Goal: Task Accomplishment & Management: Use online tool/utility

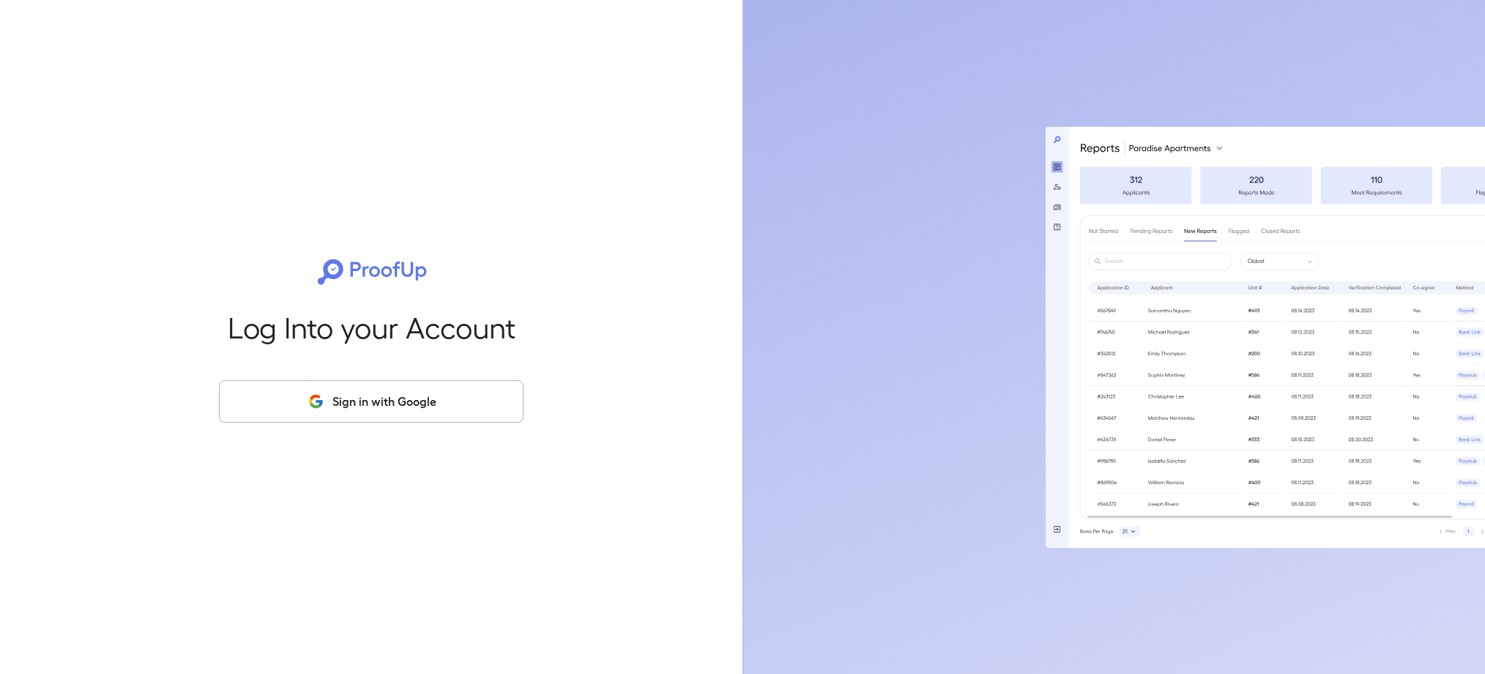
click at [426, 411] on button "Sign in with Google" at bounding box center [371, 401] width 305 height 42
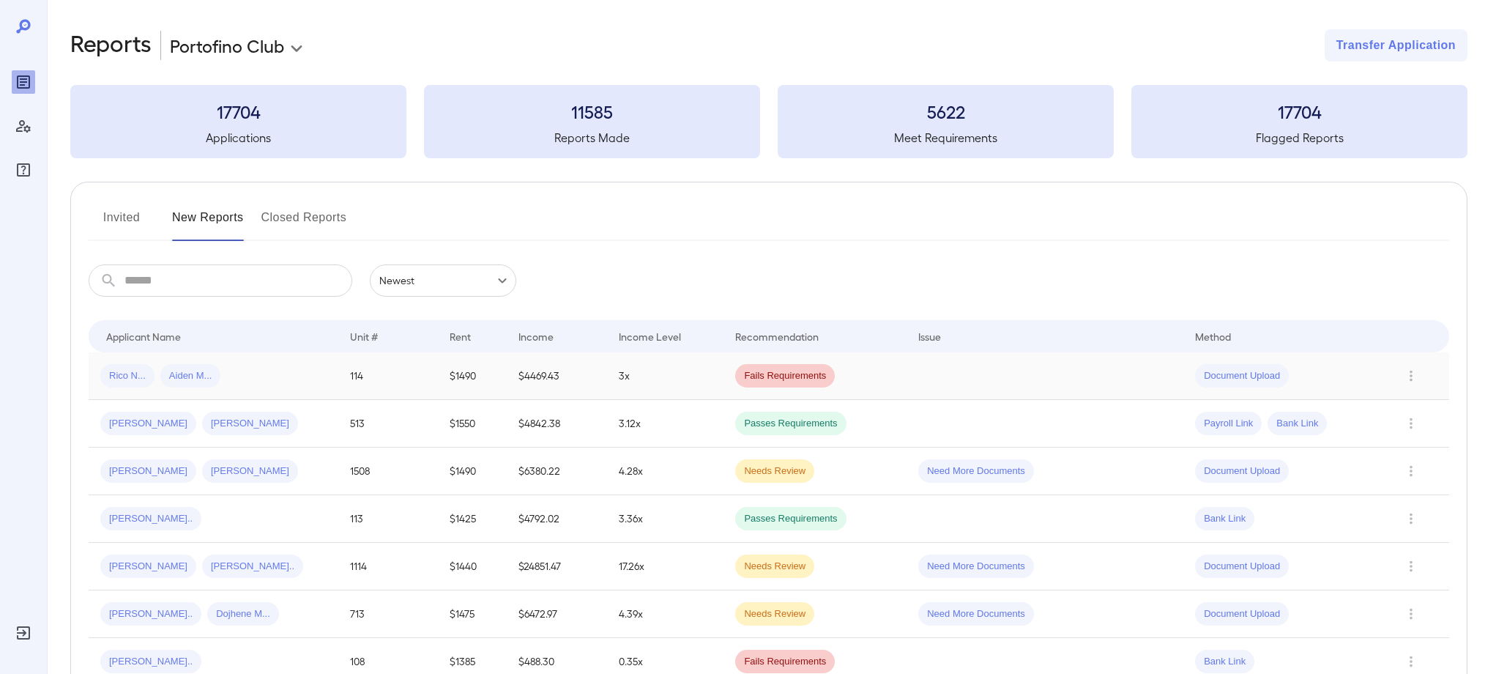
click at [651, 367] on td "3x" at bounding box center [665, 376] width 117 height 48
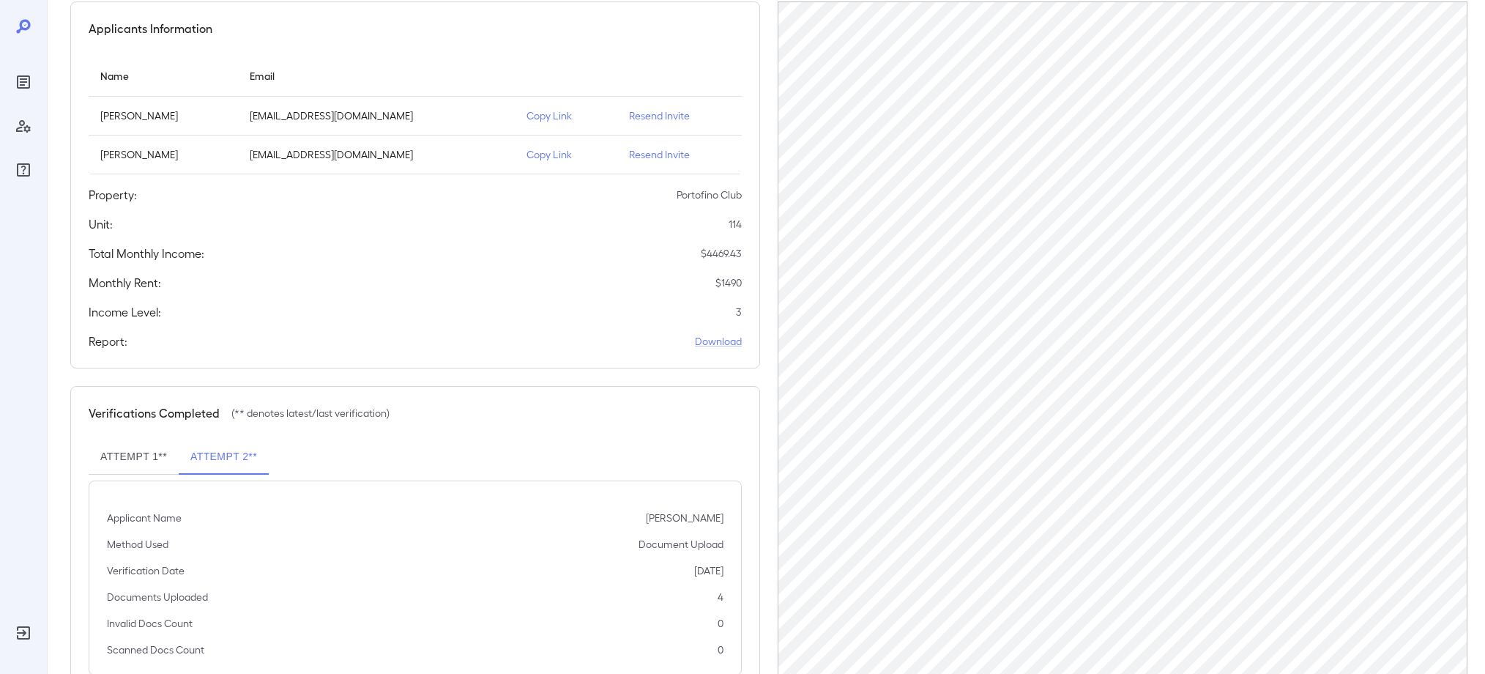
scroll to position [179, 0]
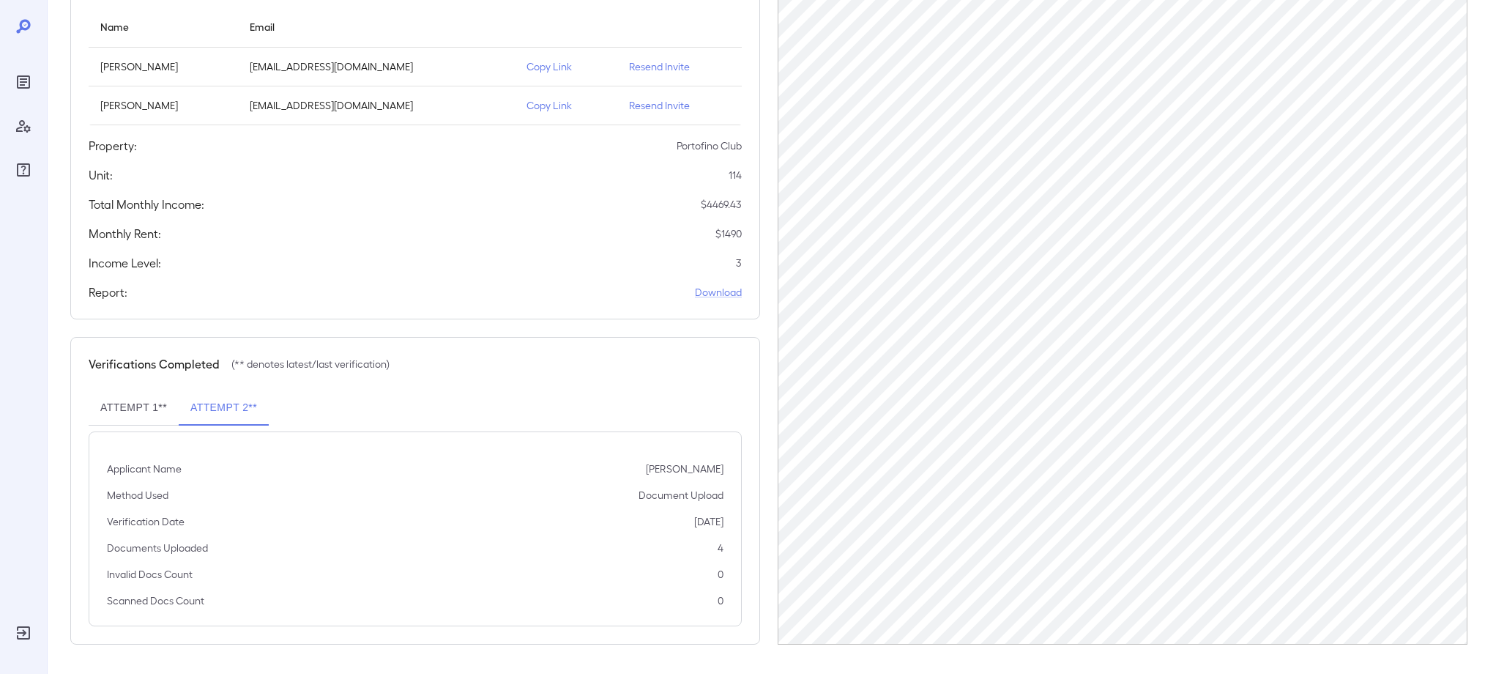
click at [143, 406] on button "Attempt 1**" at bounding box center [134, 407] width 90 height 35
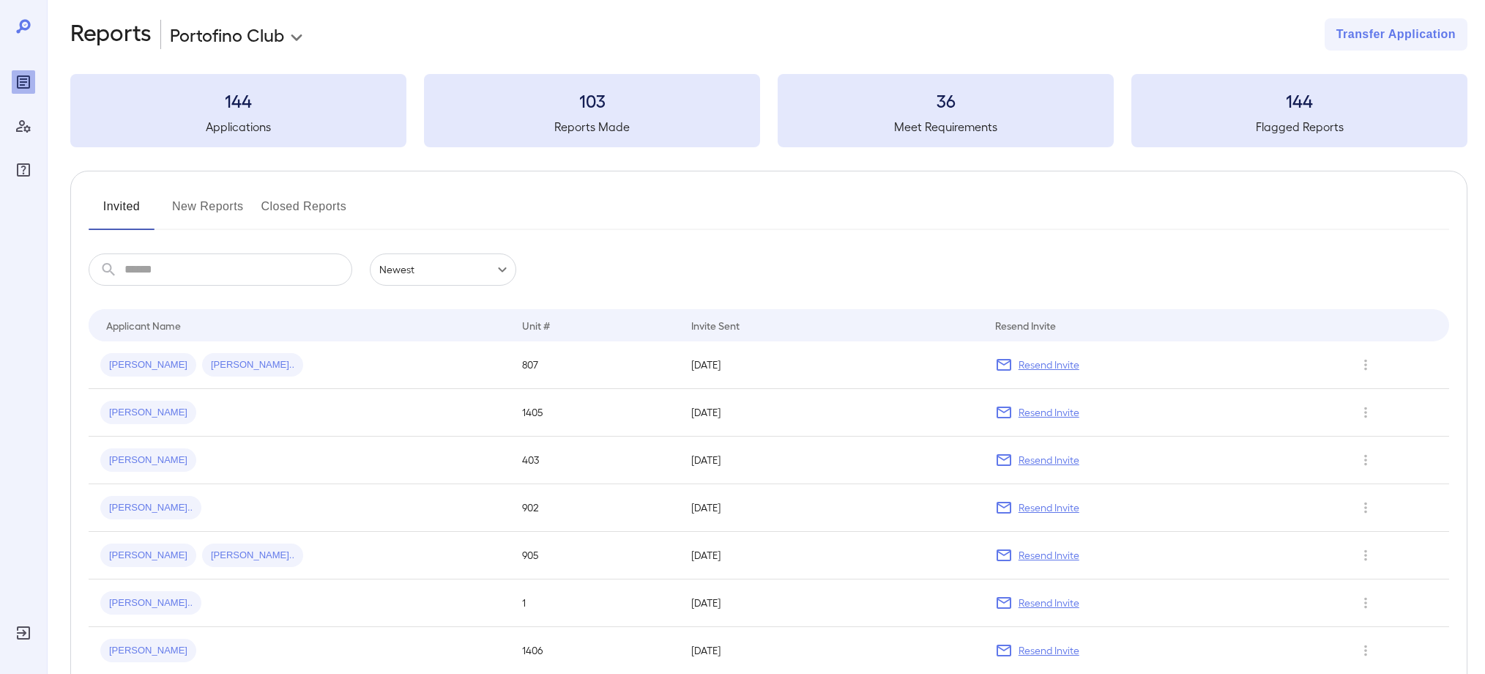
scroll to position [12, 0]
click at [220, 207] on button "New Reports" at bounding box center [208, 210] width 72 height 35
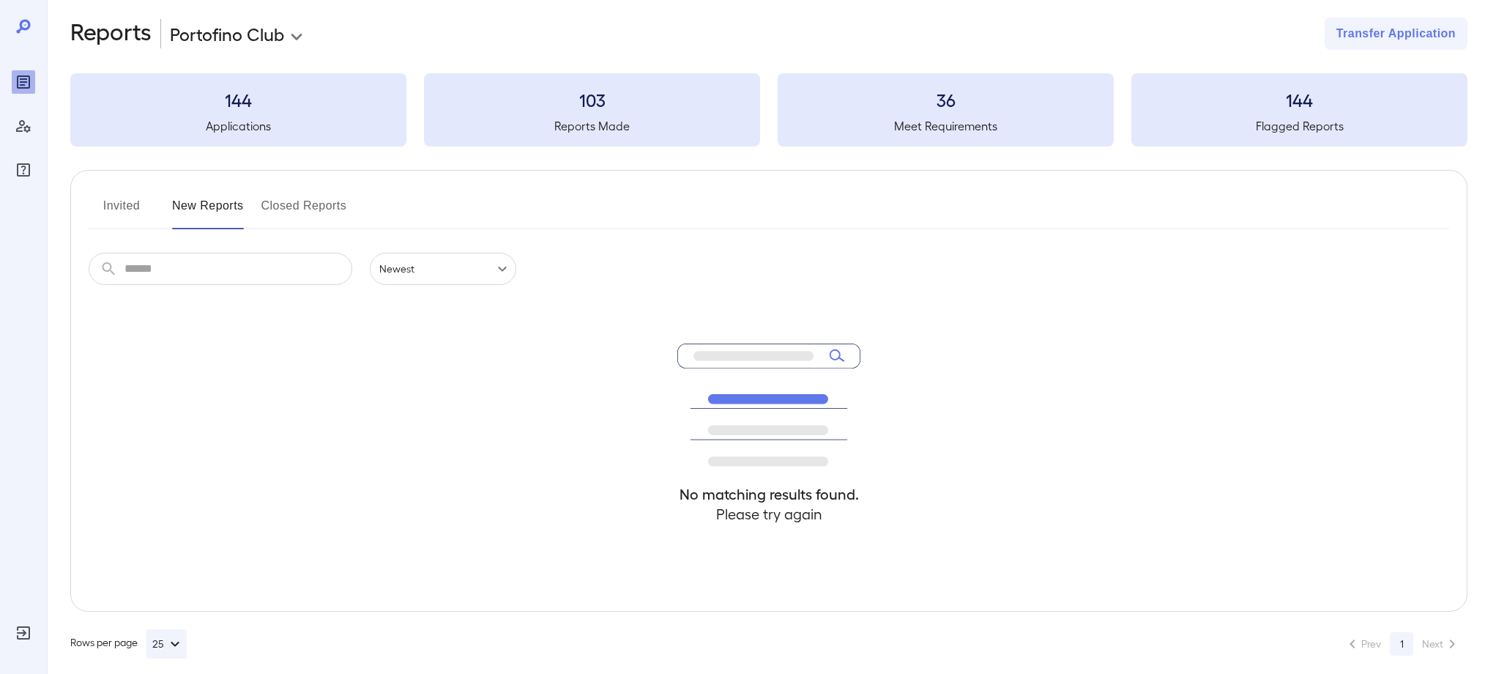
scroll to position [15, 0]
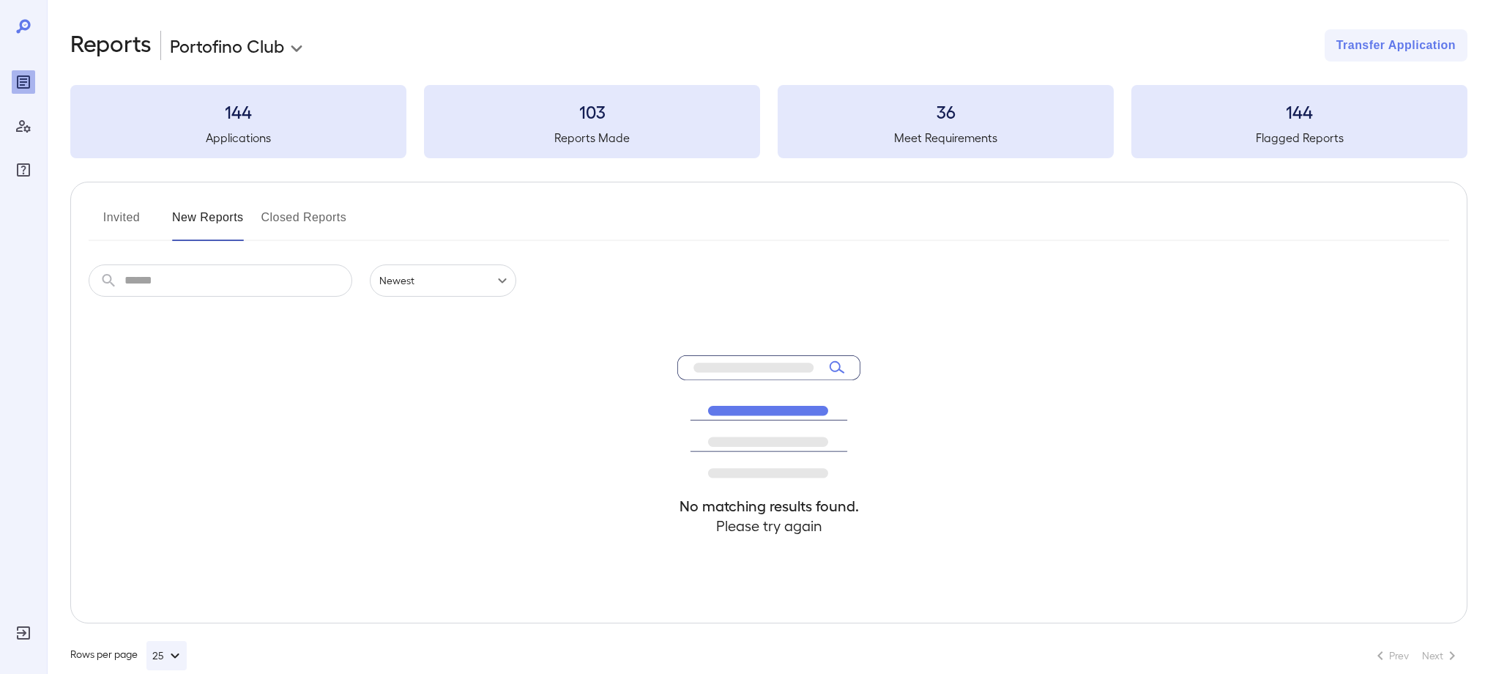
scroll to position [15, 0]
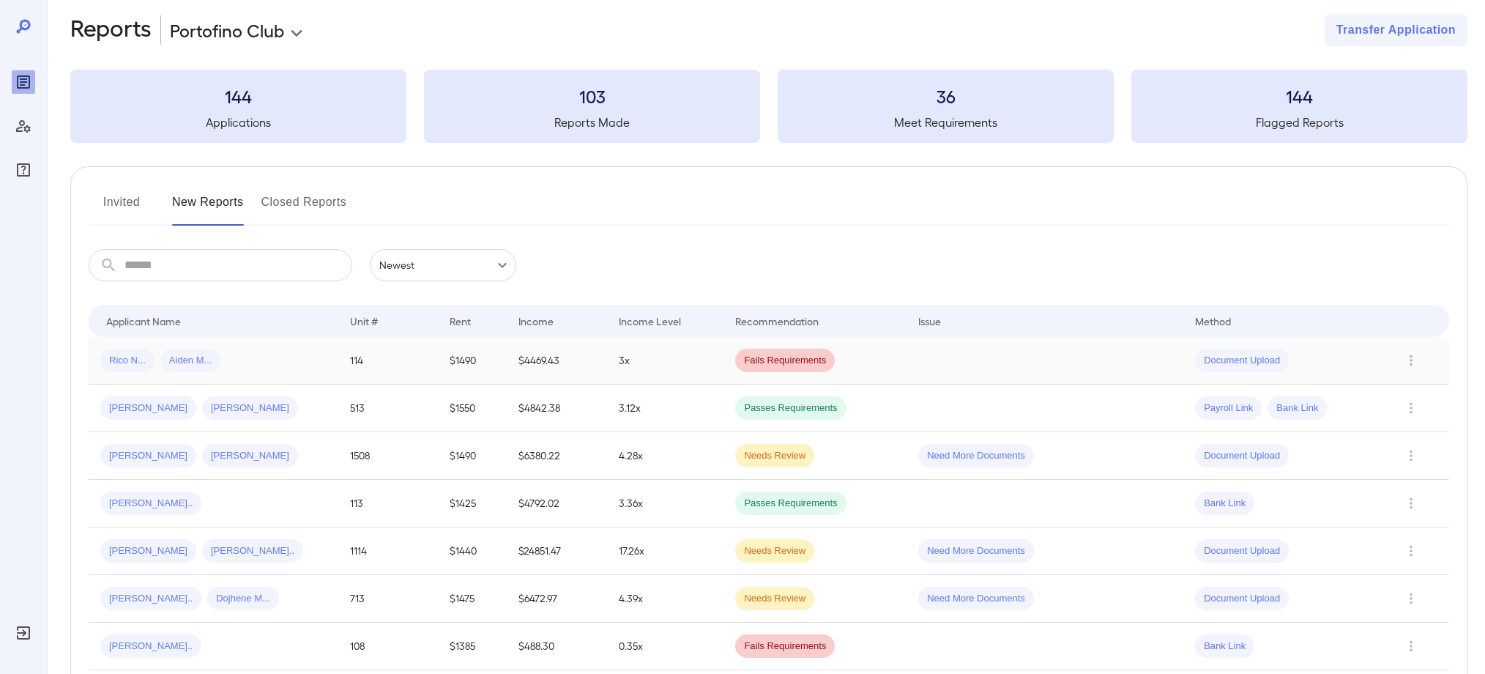
click at [798, 354] on span "Fails Requirements" at bounding box center [785, 361] width 100 height 14
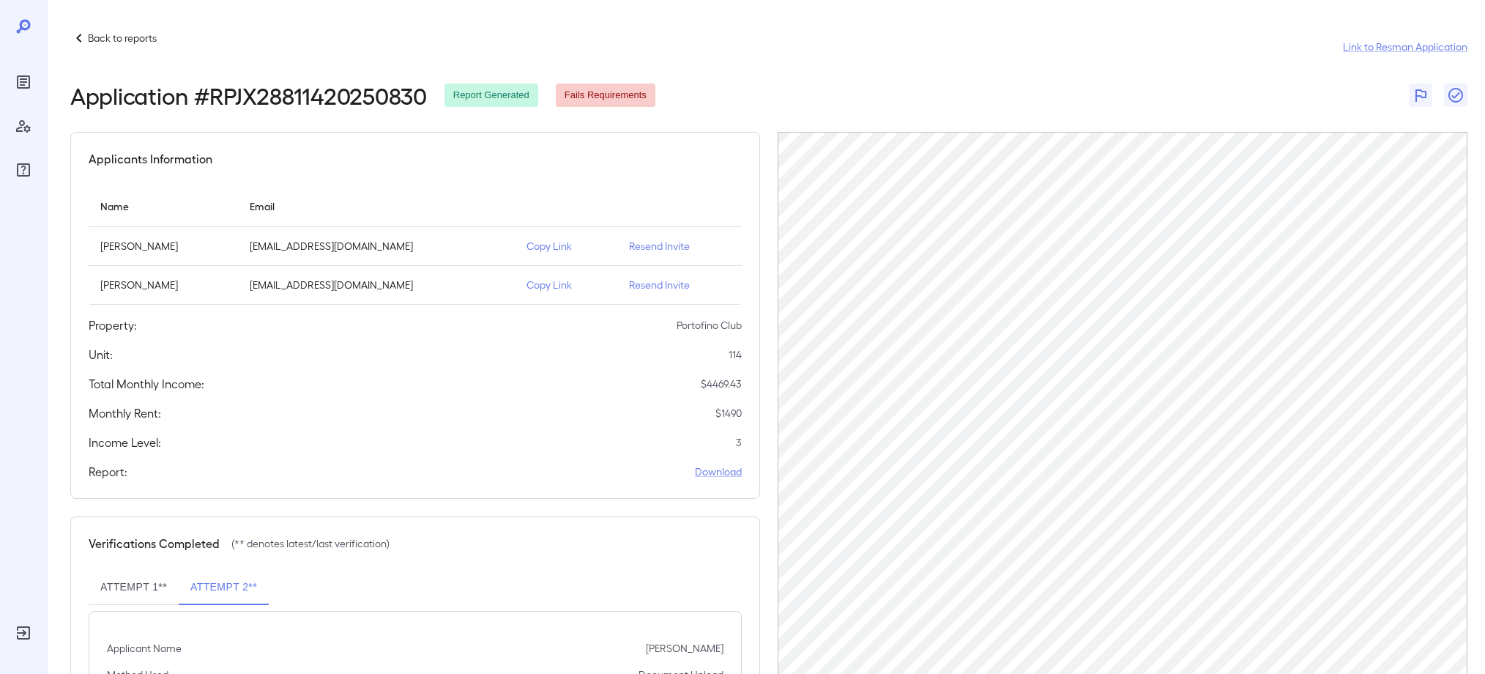
click at [97, 35] on p "Back to reports" at bounding box center [122, 38] width 69 height 15
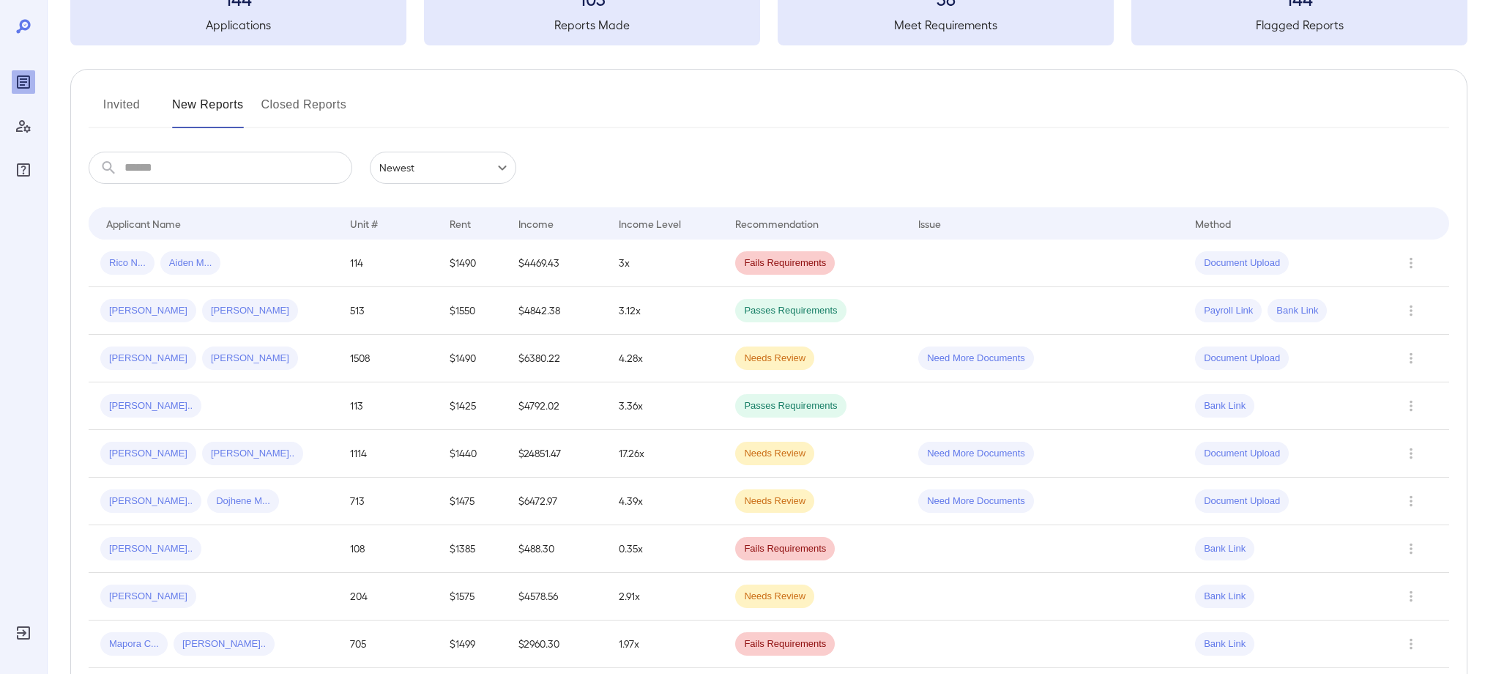
scroll to position [122, 0]
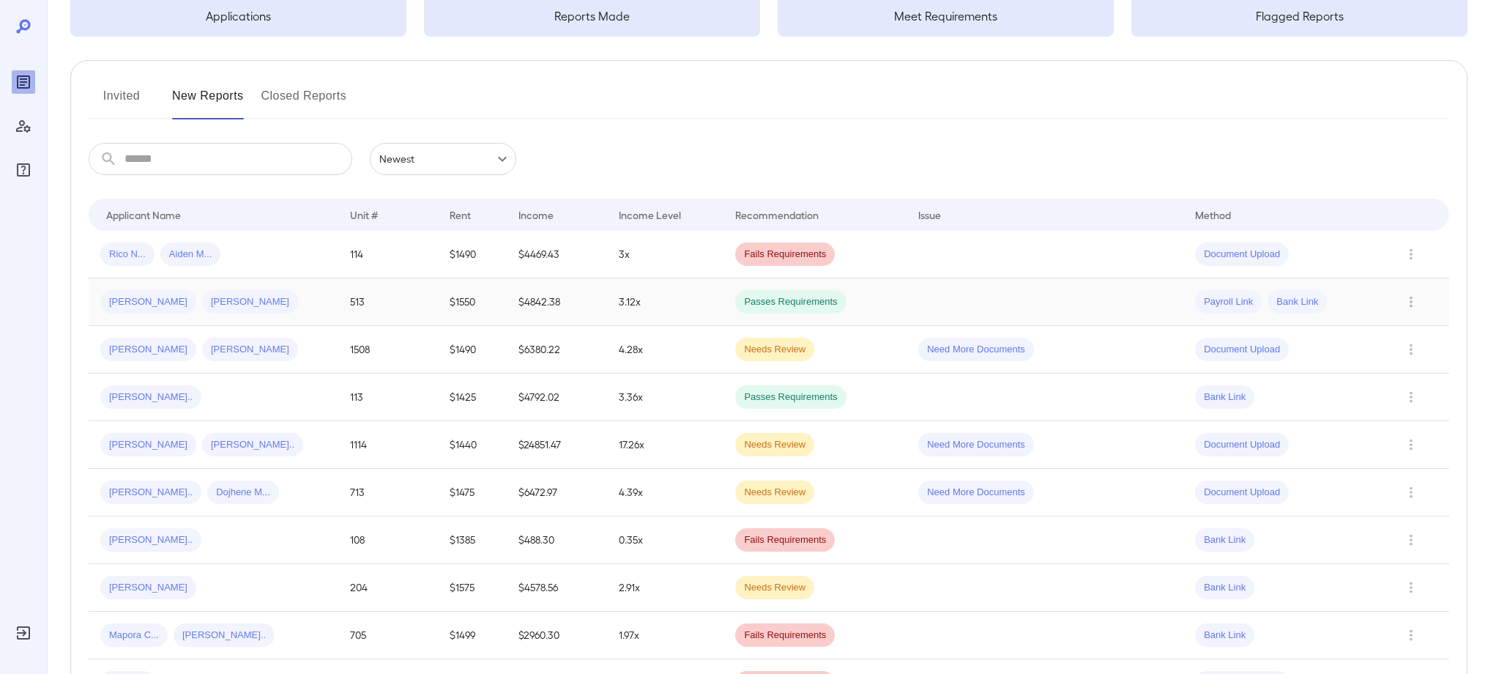
click at [593, 302] on td "$4842.38" at bounding box center [557, 302] width 100 height 48
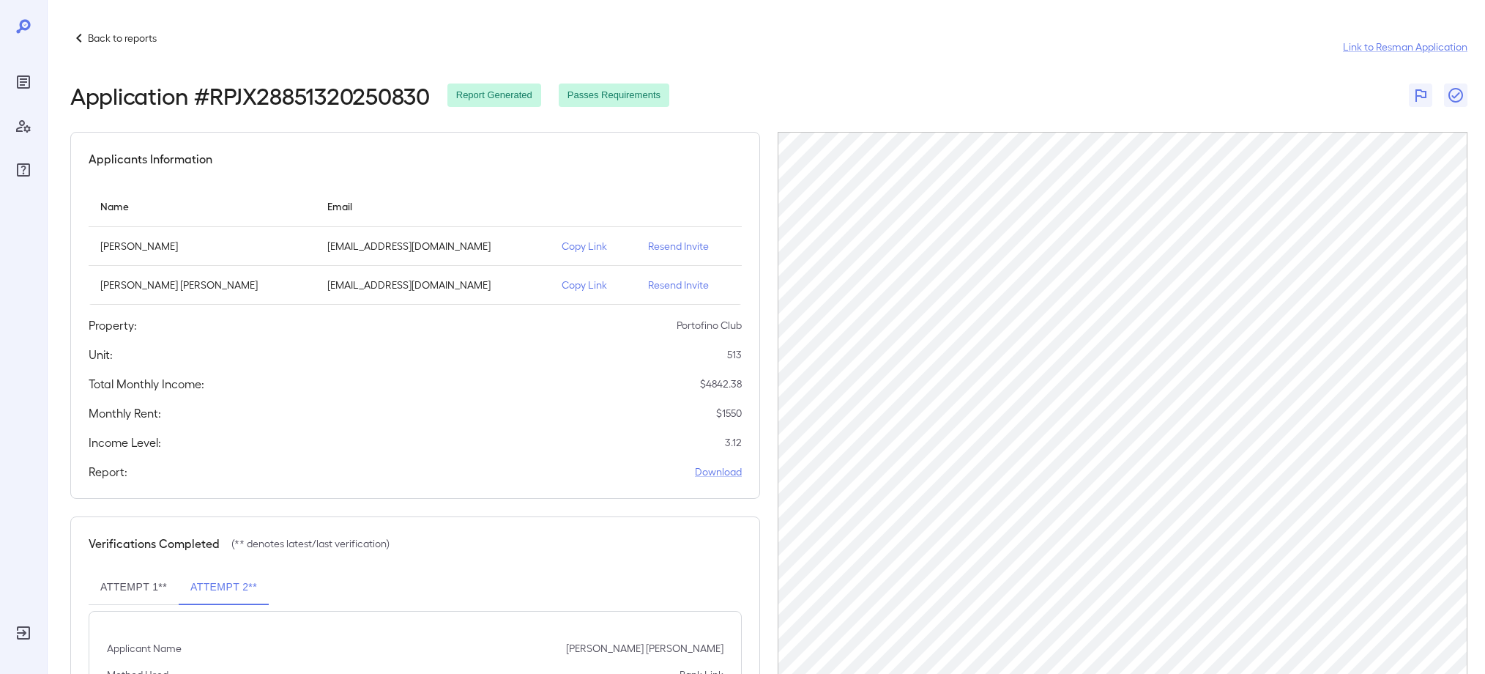
click at [77, 46] on icon at bounding box center [79, 38] width 18 height 18
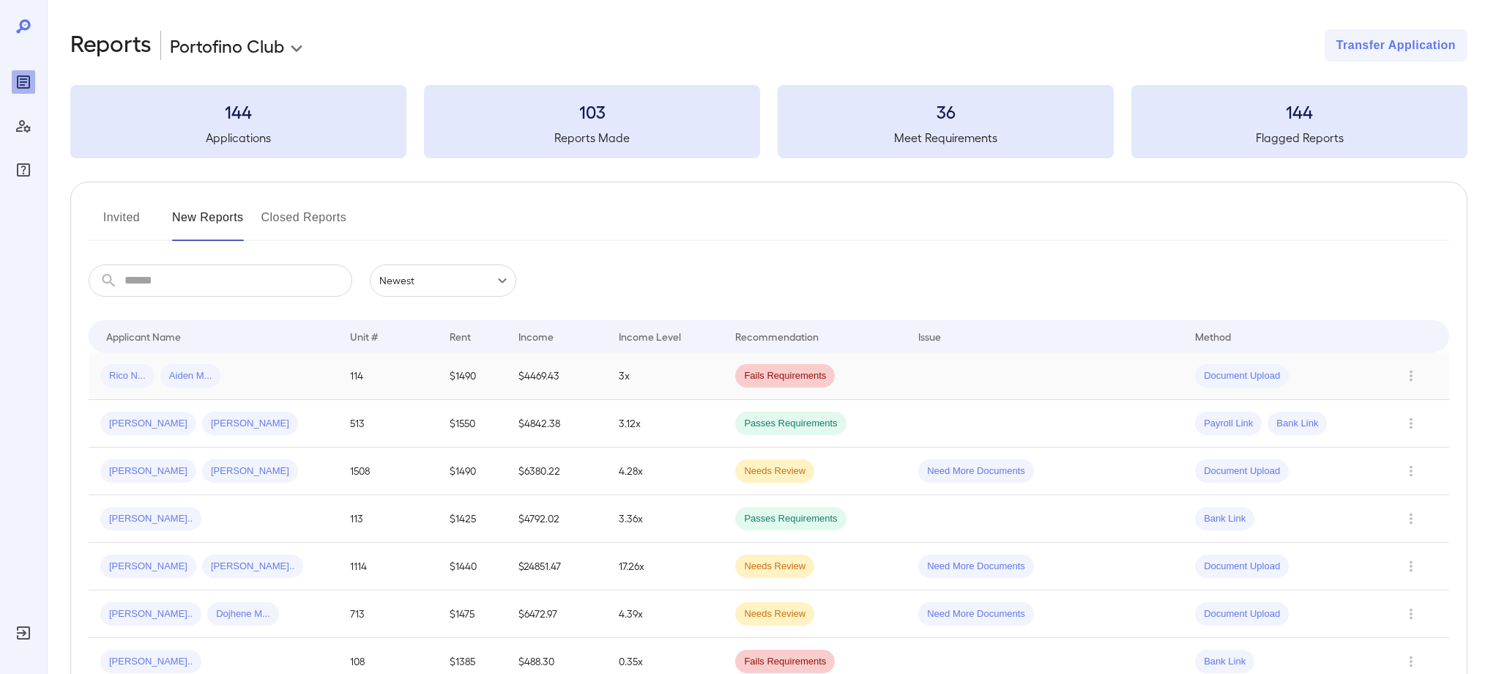
click at [130, 377] on span "Rico N..." at bounding box center [127, 376] width 54 height 14
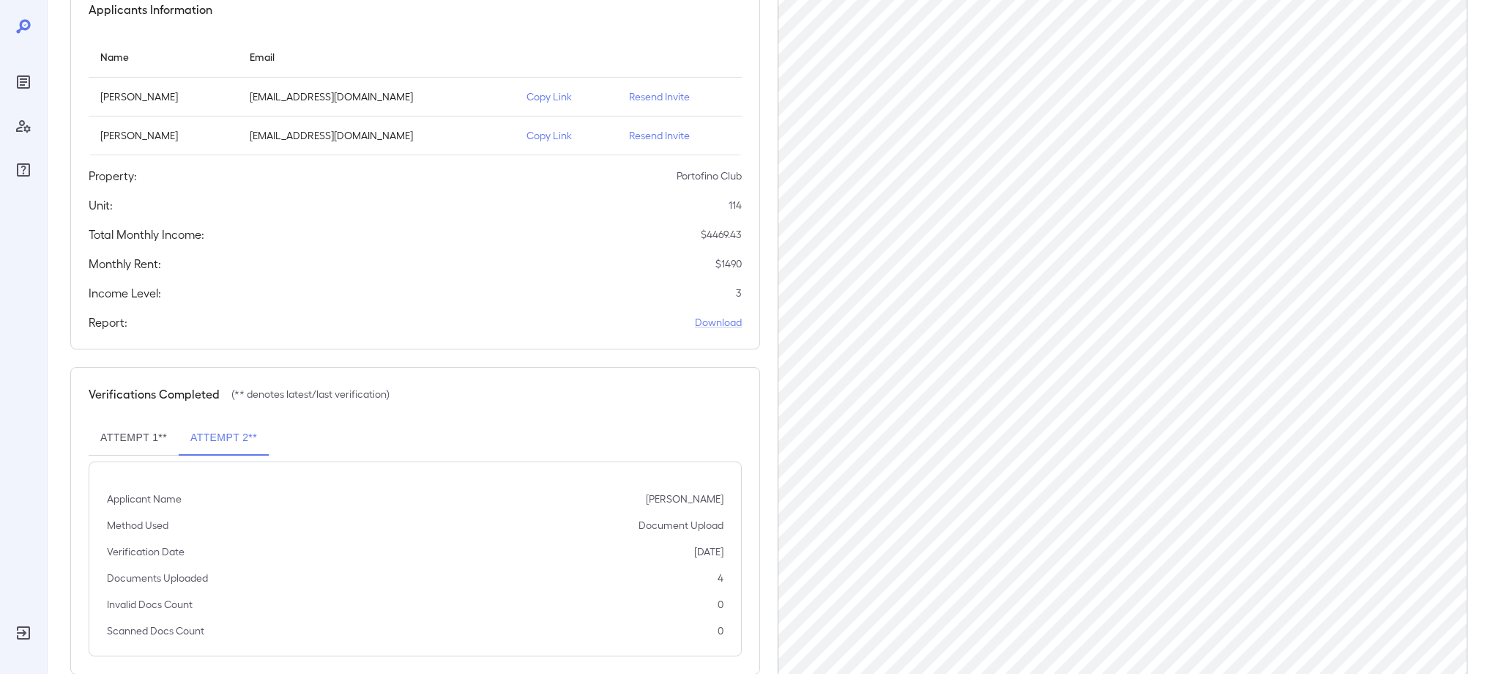
scroll to position [119, 0]
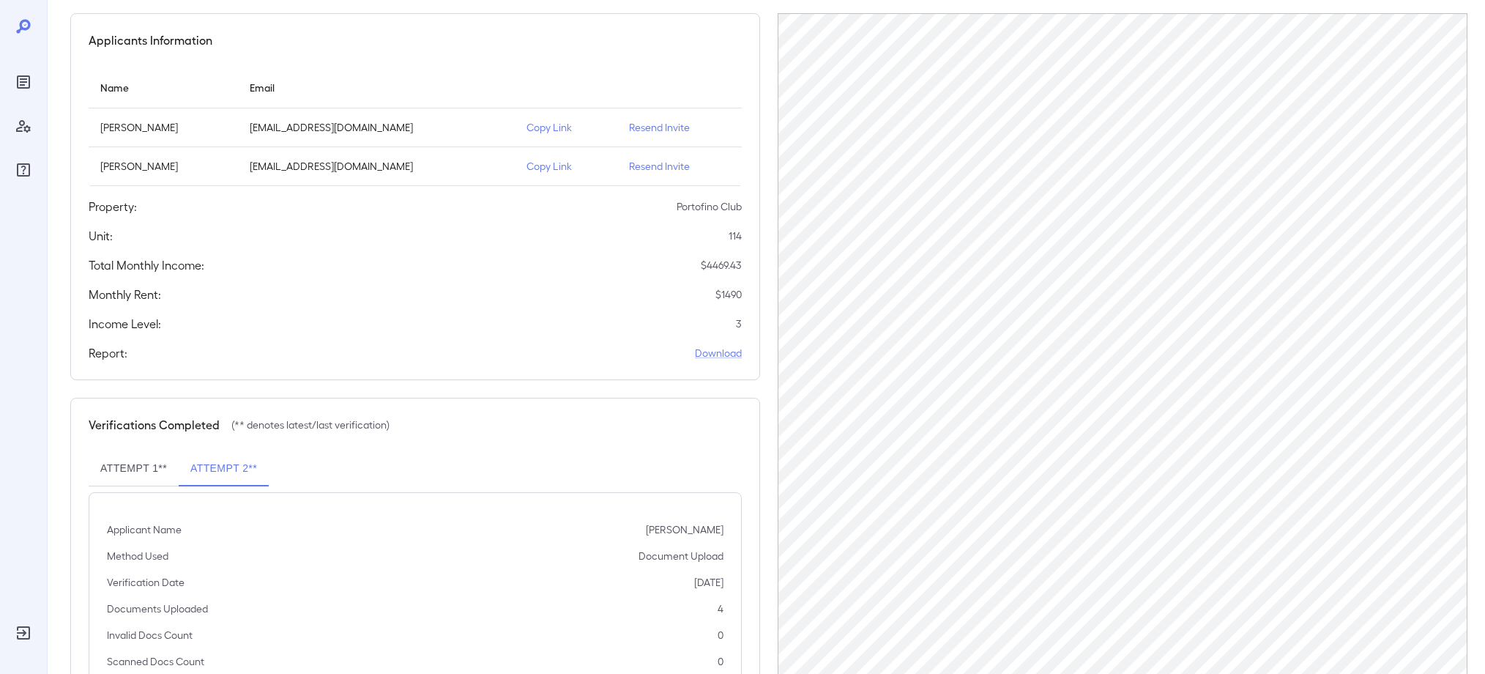
click at [561, 168] on p "Copy Link" at bounding box center [565, 166] width 78 height 15
click at [543, 164] on p "Copy Link" at bounding box center [565, 166] width 78 height 15
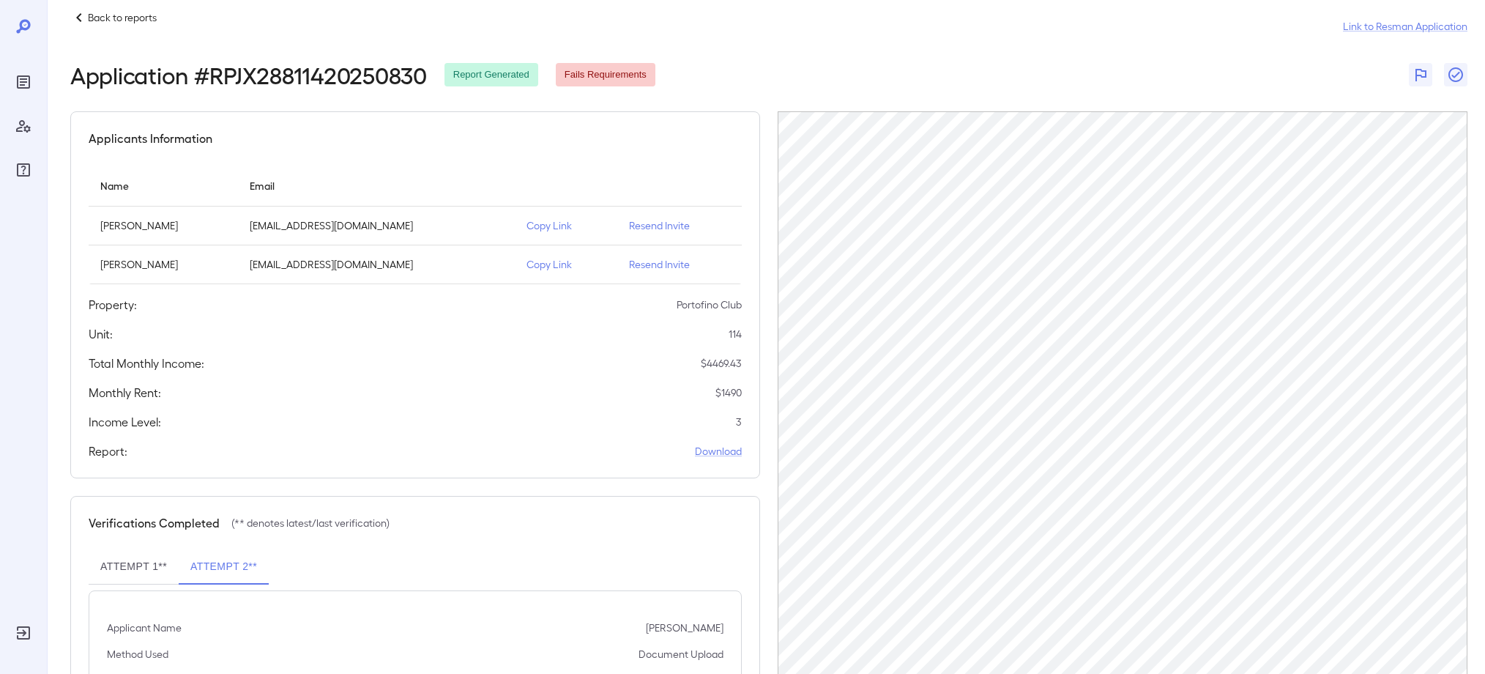
scroll to position [0, 0]
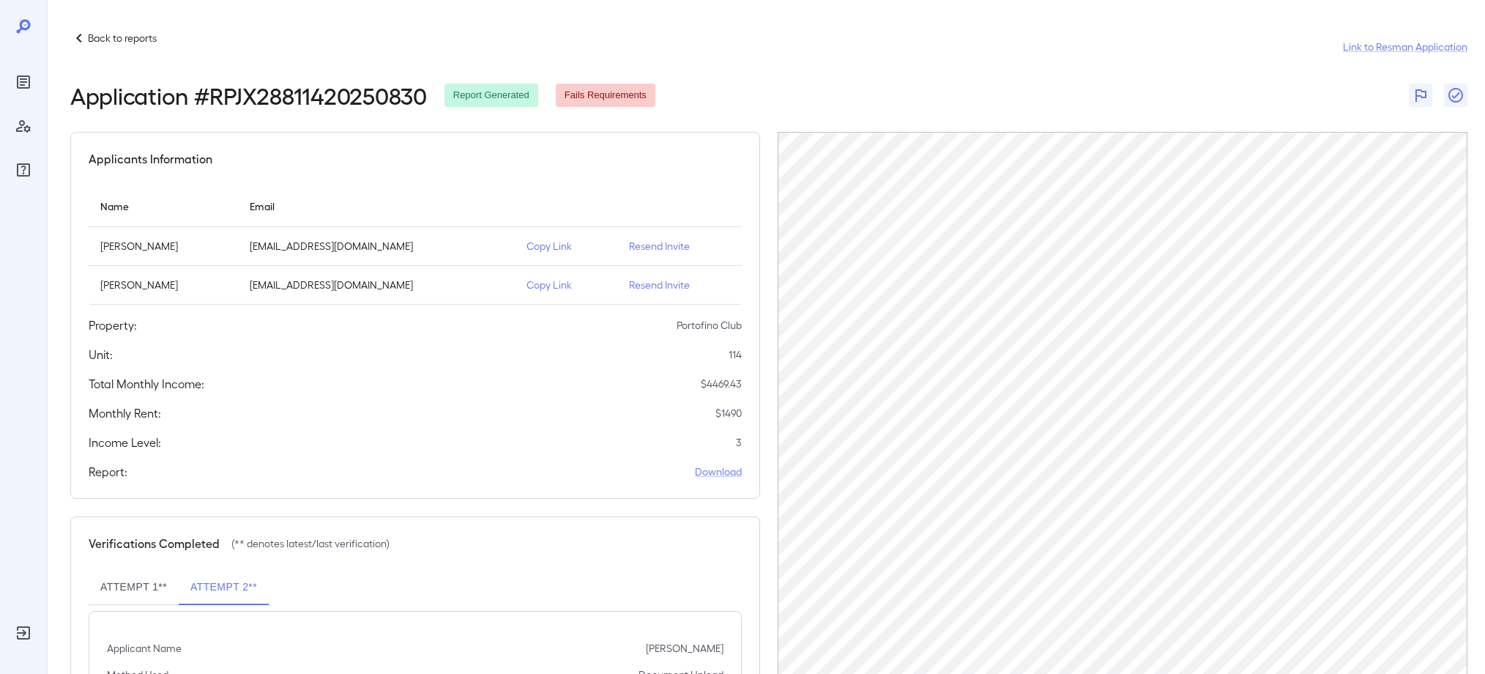
click at [122, 36] on p "Back to reports" at bounding box center [122, 38] width 69 height 15
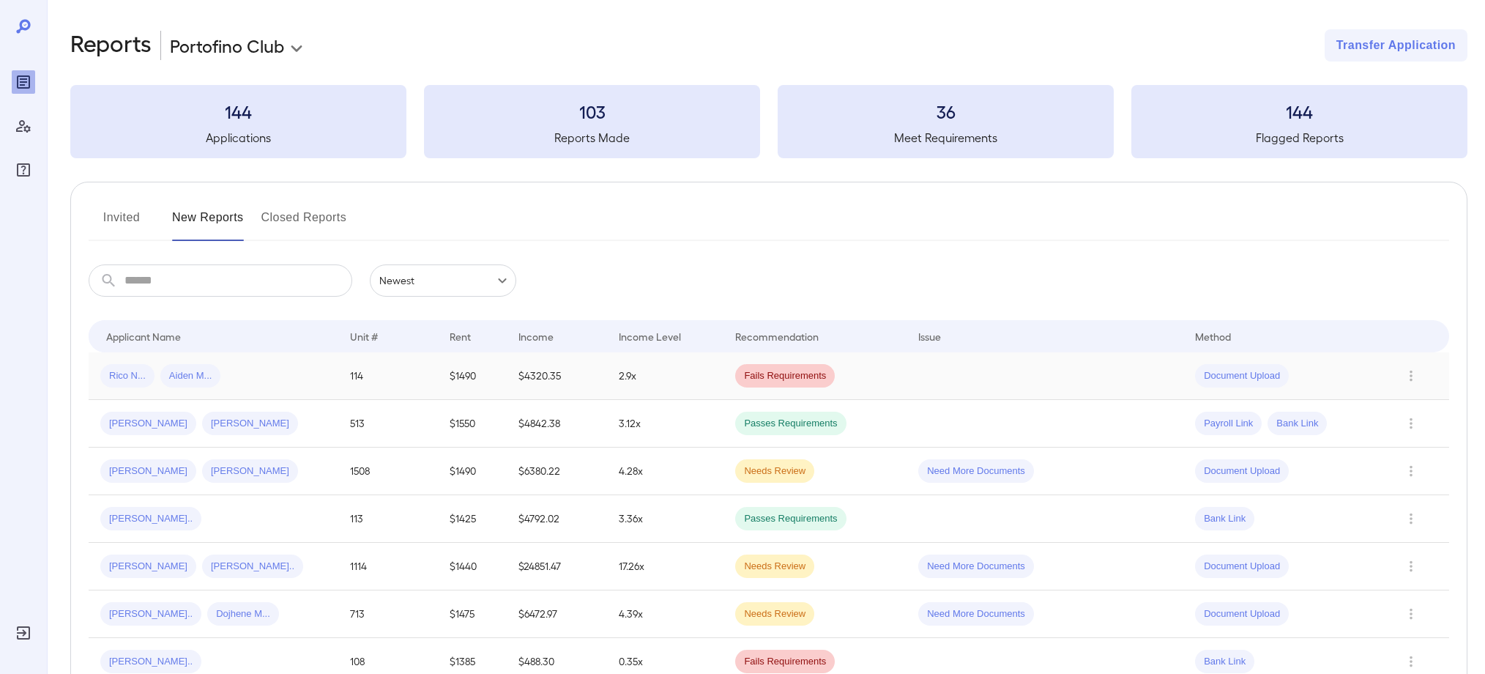
click at [325, 371] on div "Rico N... Aiden M..." at bounding box center [213, 375] width 226 height 23
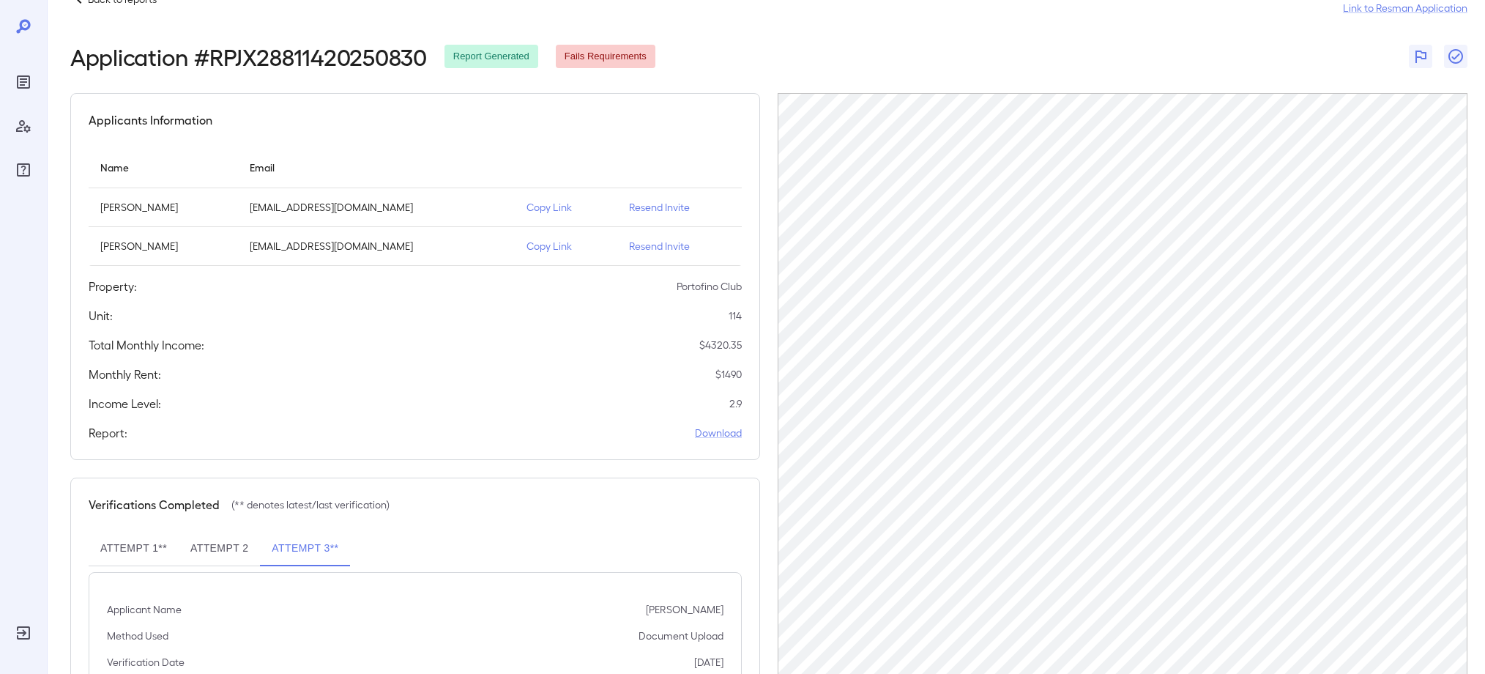
scroll to position [40, 0]
click at [558, 207] on p "Copy Link" at bounding box center [565, 206] width 78 height 15
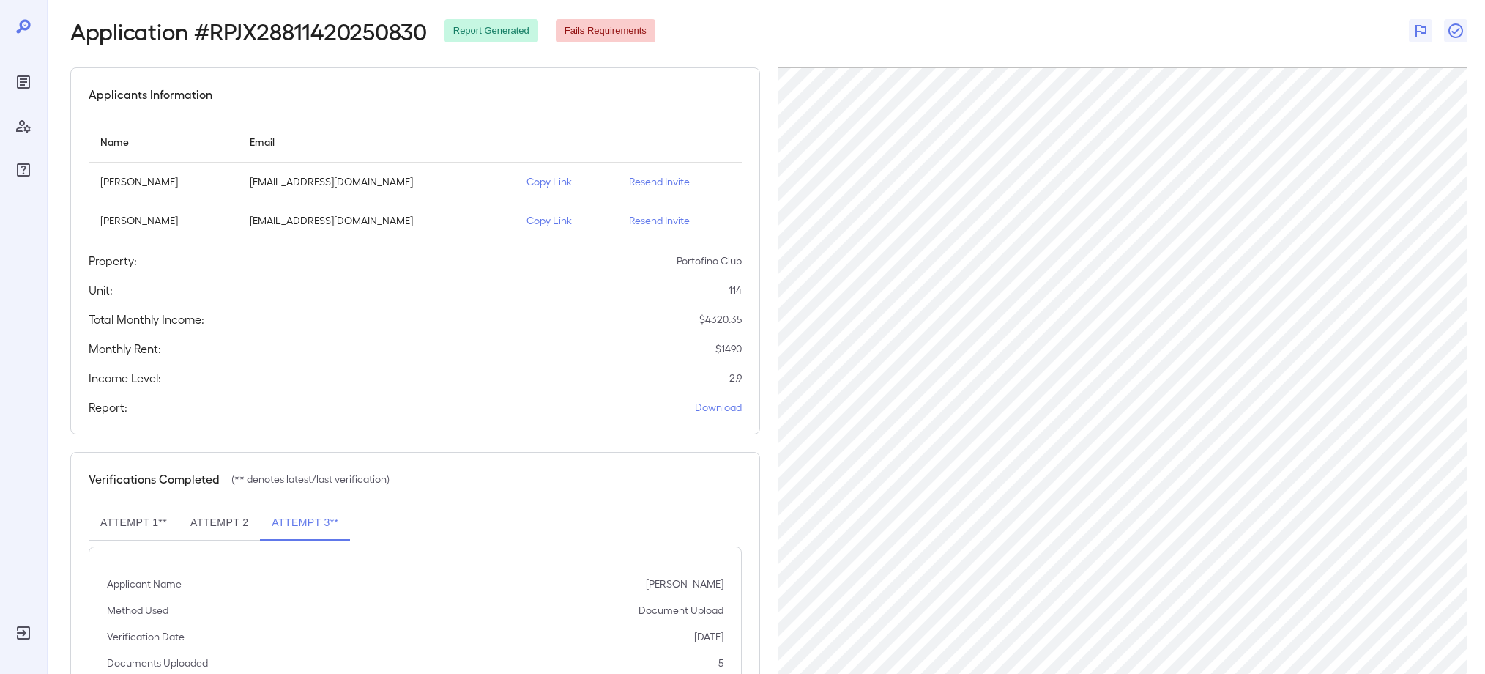
click at [20, 79] on icon "Reports" at bounding box center [23, 81] width 7 height 7
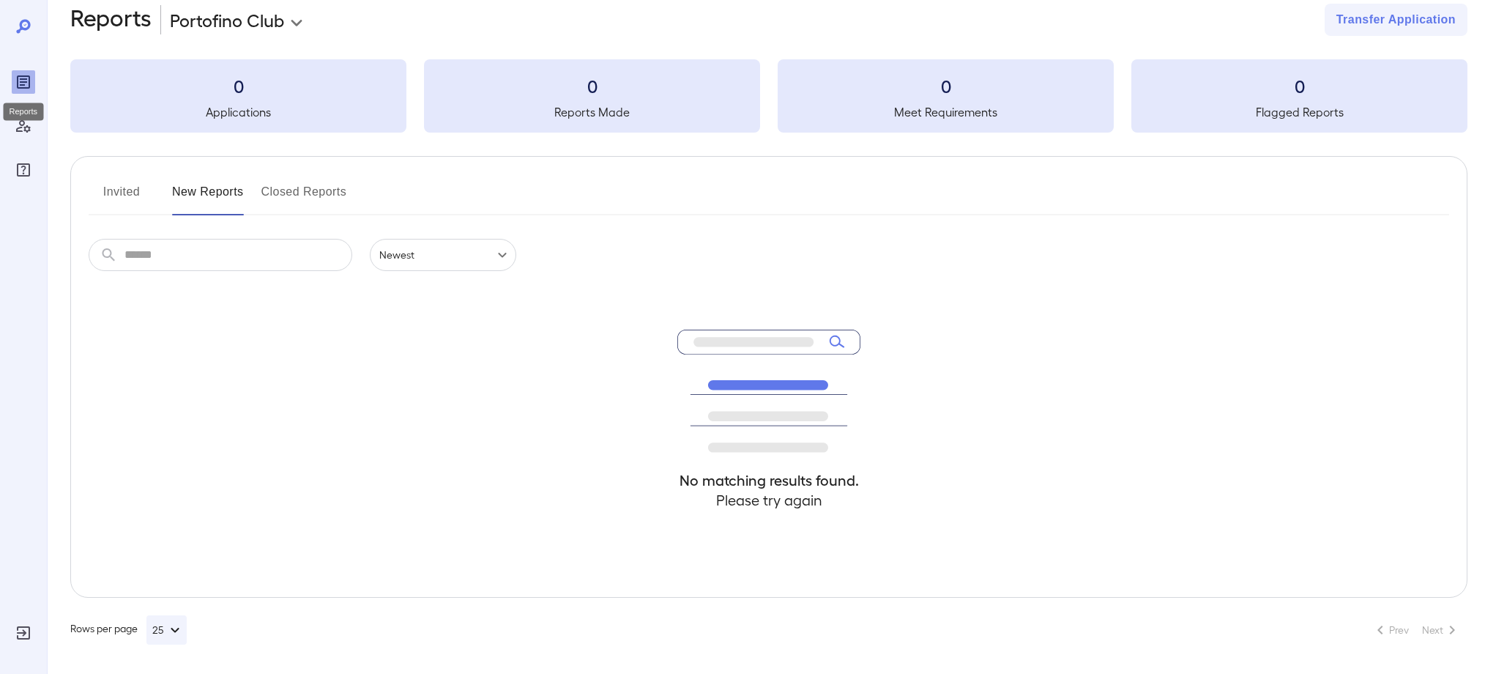
scroll to position [26, 0]
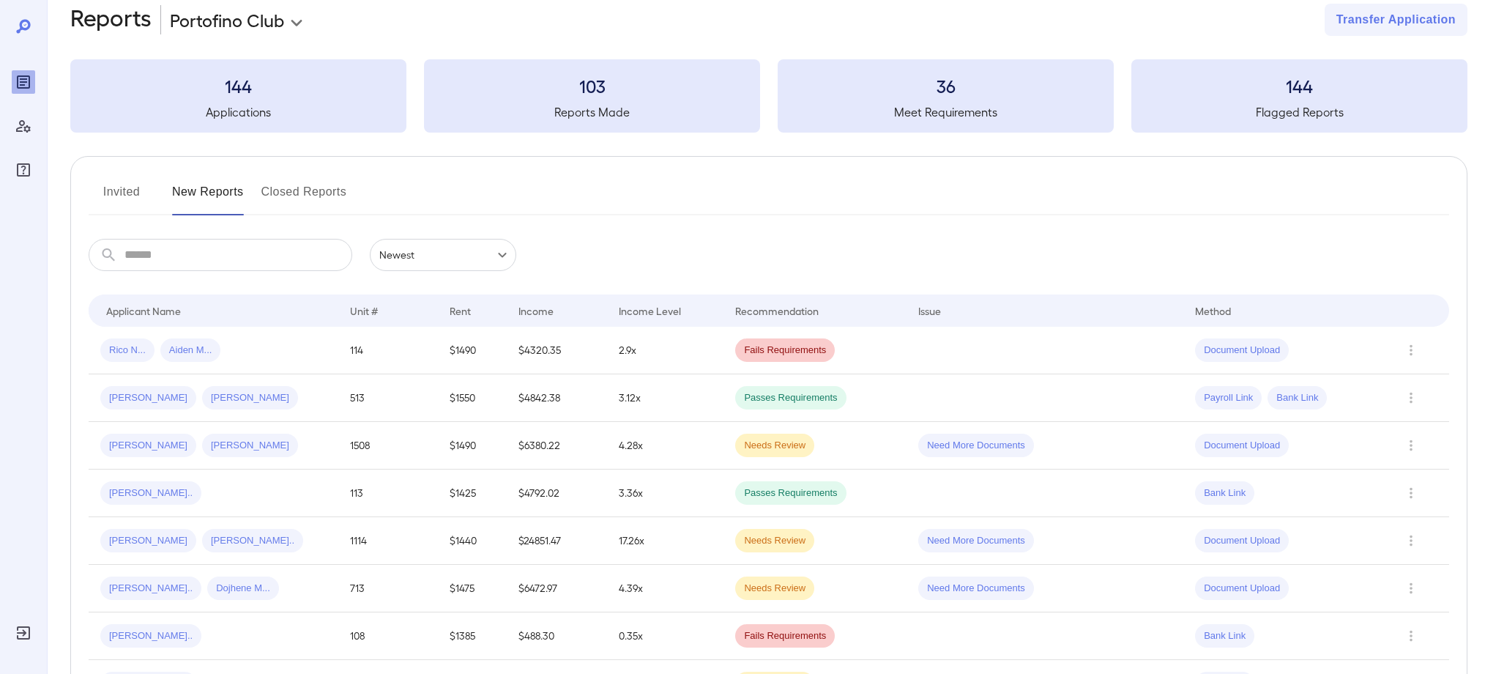
click at [121, 183] on button "Invited" at bounding box center [122, 197] width 66 height 35
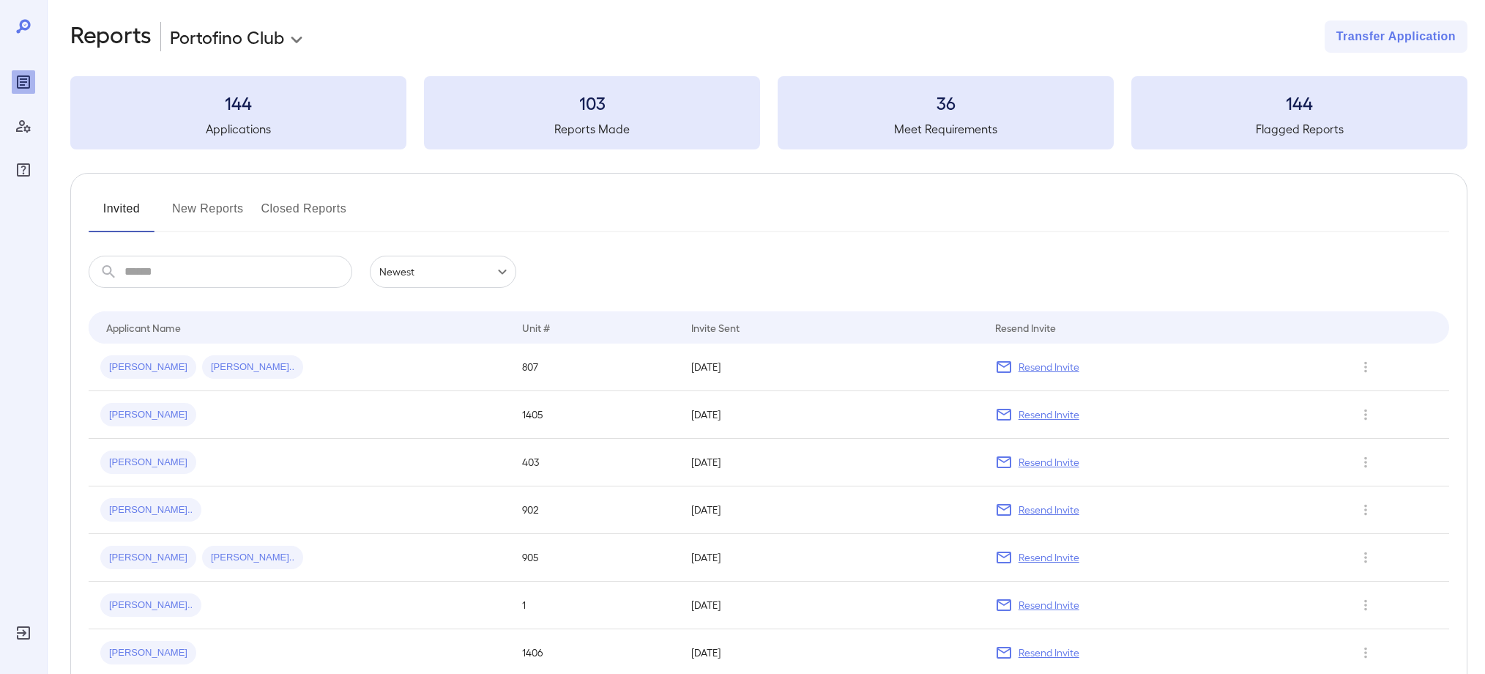
scroll to position [10, 0]
click at [207, 204] on button "New Reports" at bounding box center [208, 213] width 72 height 35
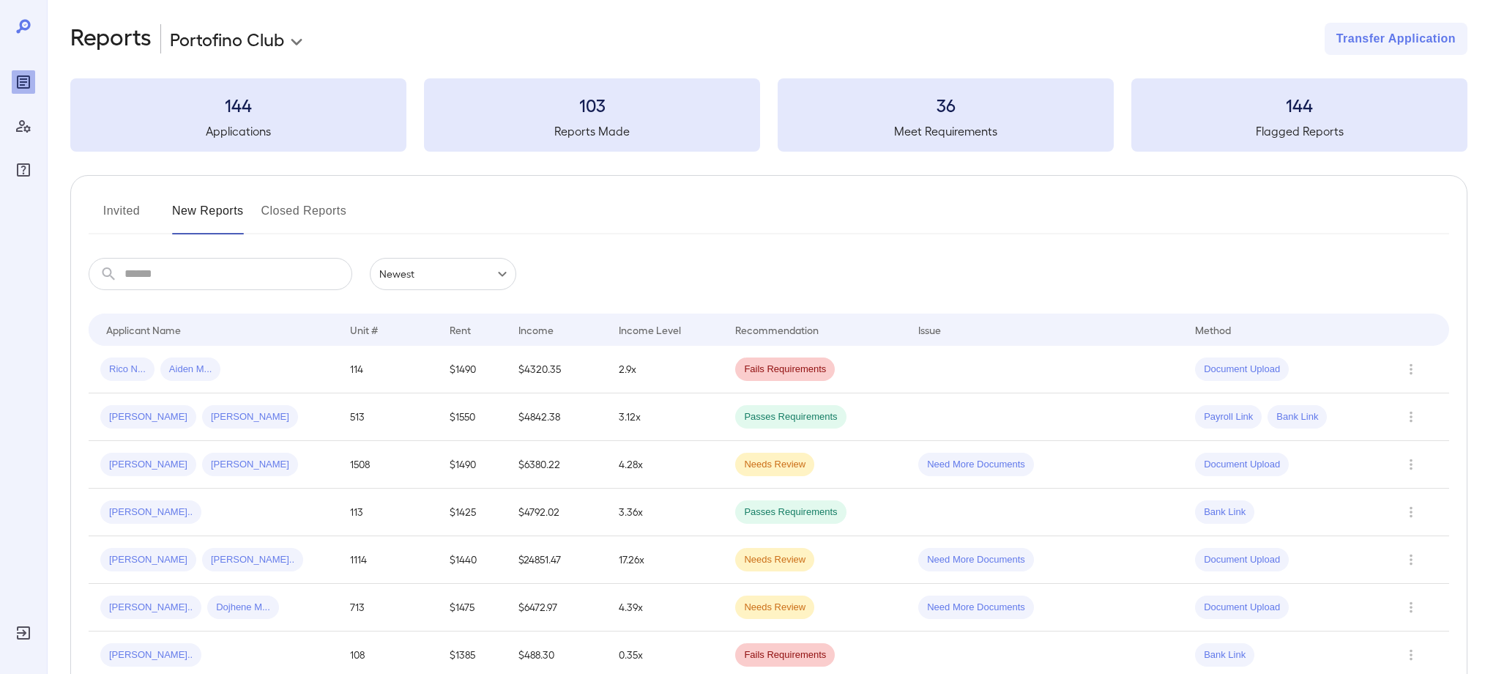
scroll to position [4, 0]
click at [134, 420] on span "[PERSON_NAME]" at bounding box center [148, 419] width 96 height 14
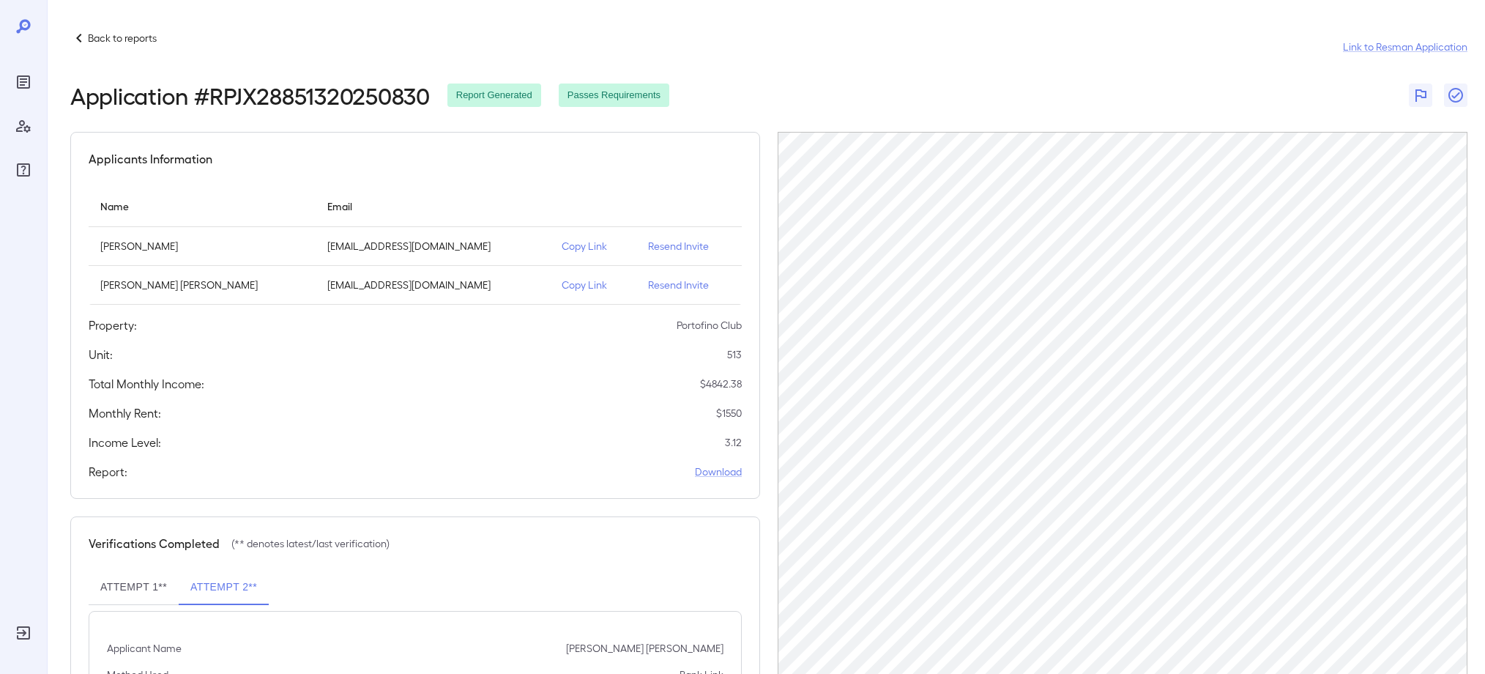
scroll to position [13, 0]
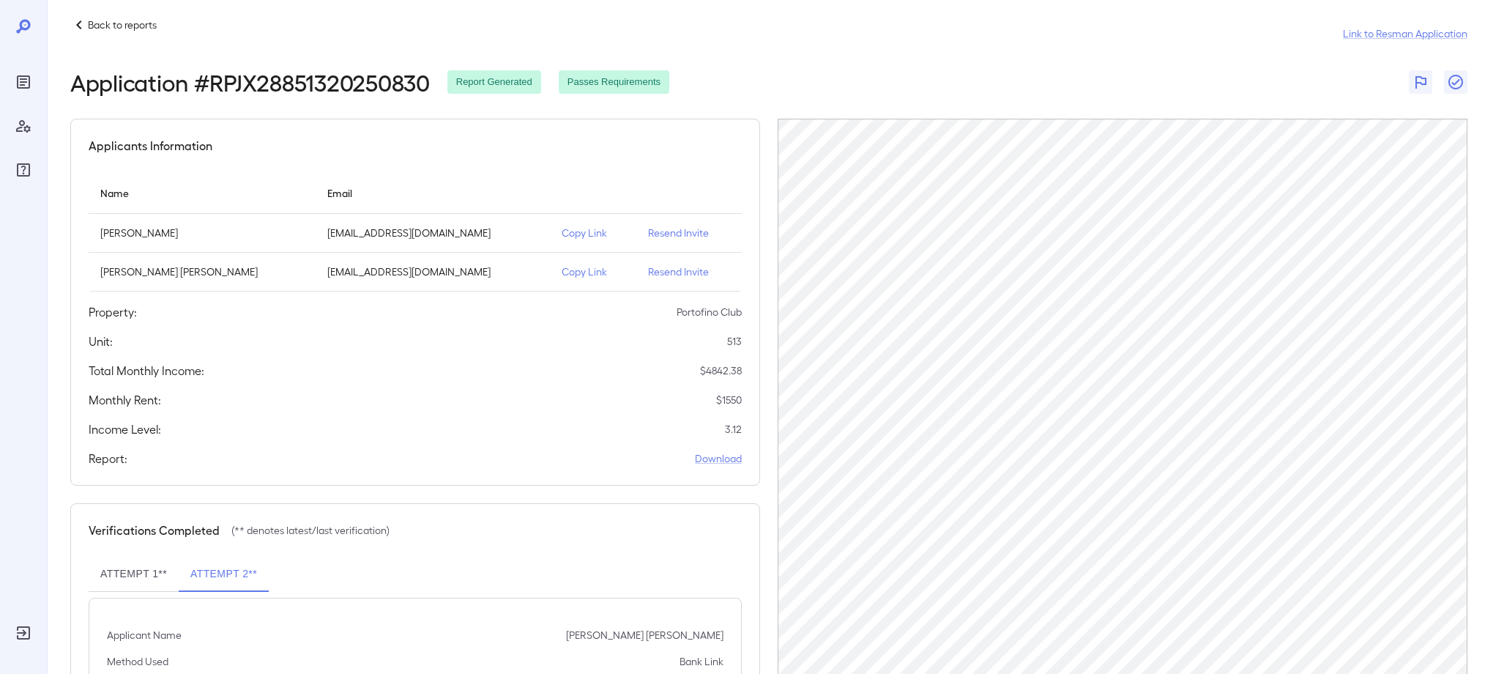
drag, startPoint x: 524, startPoint y: 367, endPoint x: 359, endPoint y: 428, distance: 176.5
click at [519, 370] on div "Total Monthly Income: $ 4842.38" at bounding box center [415, 371] width 653 height 18
